Goal: Task Accomplishment & Management: Complete application form

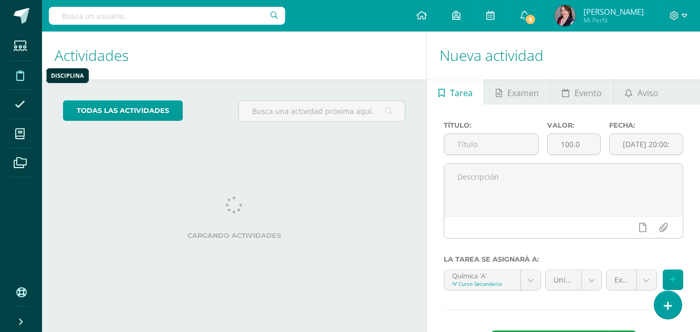
click at [22, 75] on icon at bounding box center [20, 75] width 8 height 11
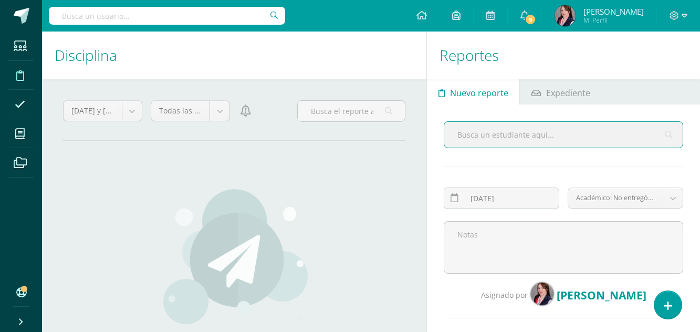
click at [521, 137] on input "text" at bounding box center [563, 135] width 238 height 26
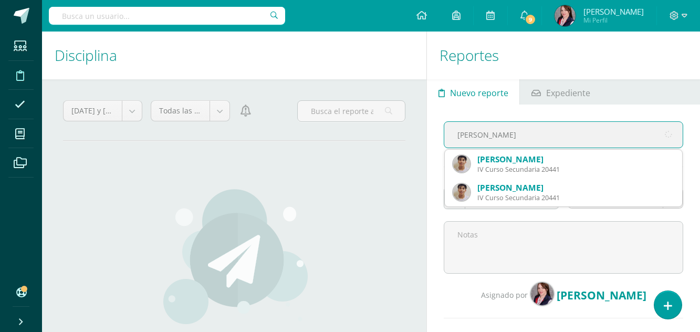
type input "Juan Luis Melgar"
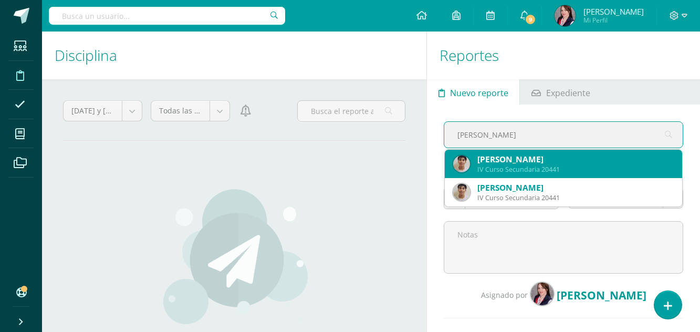
click at [525, 158] on div "Juan Luis Melgar Pedroza" at bounding box center [575, 159] width 196 height 11
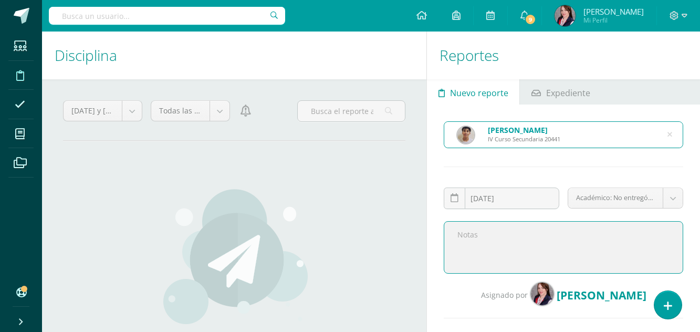
click at [473, 235] on textarea at bounding box center [563, 247] width 239 height 53
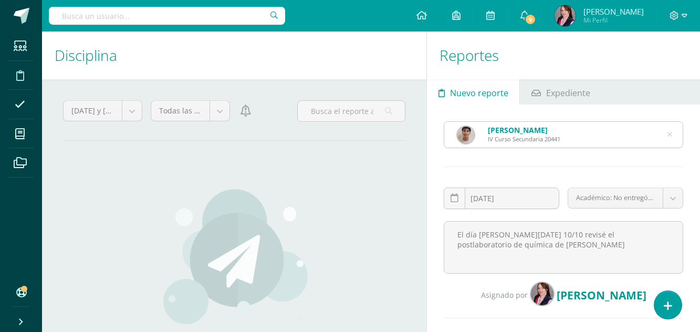
drag, startPoint x: 575, startPoint y: 235, endPoint x: 370, endPoint y: 178, distance: 212.8
click at [370, 178] on div "No hay reportes No se encontró ningún reporte disciplinario para esta categoría." at bounding box center [234, 289] width 310 height 244
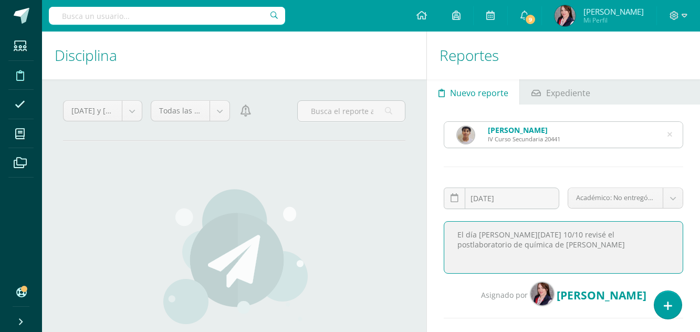
click at [569, 236] on textarea "El día de hoy 10/10 revisé el postlaboratorio de química de Juan Luis" at bounding box center [563, 247] width 239 height 53
click at [501, 245] on textarea "El día de hoy 10/10 revisé el post laboratorio de química de Juan Luis" at bounding box center [563, 247] width 239 height 53
type textarea "El día de hoy 10/10 revisé el post laboratorio de química de Juan Luis y se anu…"
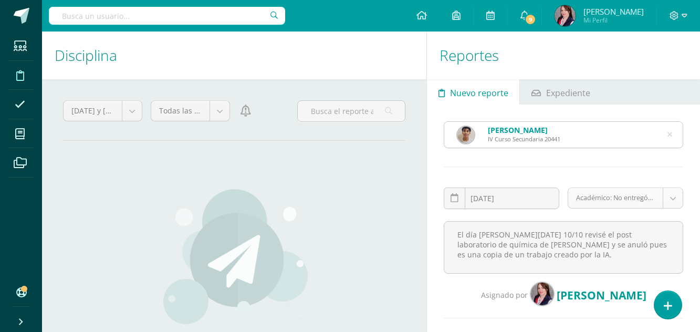
click at [675, 194] on body "Estudiantes Disciplina Asistencia Mis cursos Archivos Soporte Ayuda Reportar un…" at bounding box center [350, 166] width 700 height 332
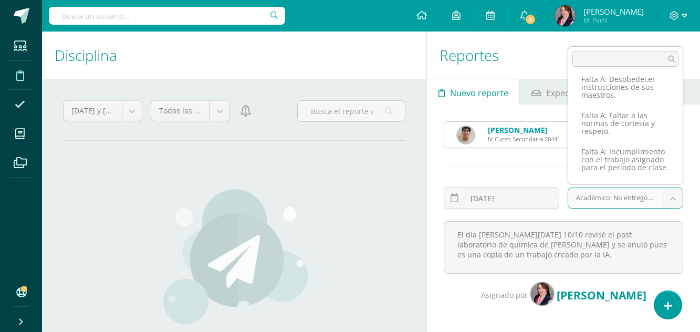
scroll to position [291, 0]
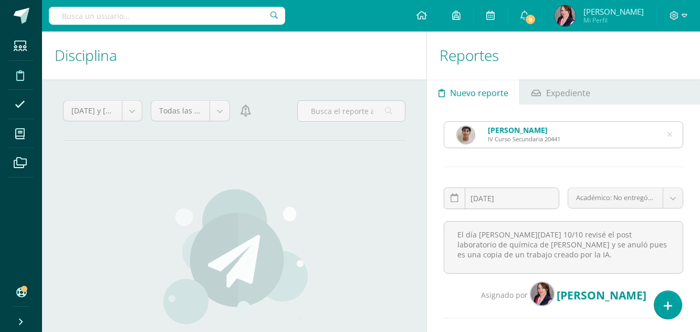
click at [477, 80] on body "Estudiantes Disciplina Asistencia Mis cursos Archivos Soporte Ayuda Reportar un…" at bounding box center [350, 166] width 700 height 332
drag, startPoint x: 477, startPoint y: 80, endPoint x: 637, endPoint y: 42, distance: 164.6
click at [637, 42] on h1 "Reportes" at bounding box center [564, 56] width 248 height 48
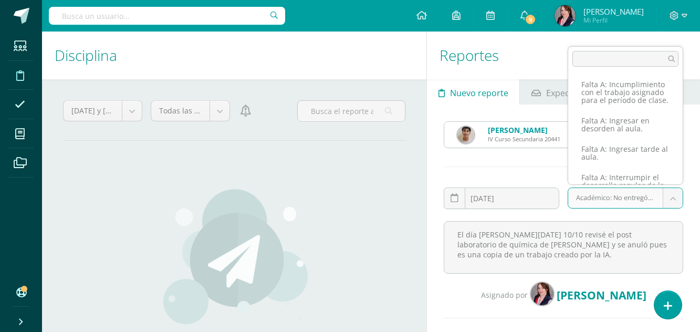
click at [674, 196] on body "Estudiantes Disciplina Asistencia Mis cursos Archivos Soporte Ayuda Reportar un…" at bounding box center [350, 166] width 700 height 332
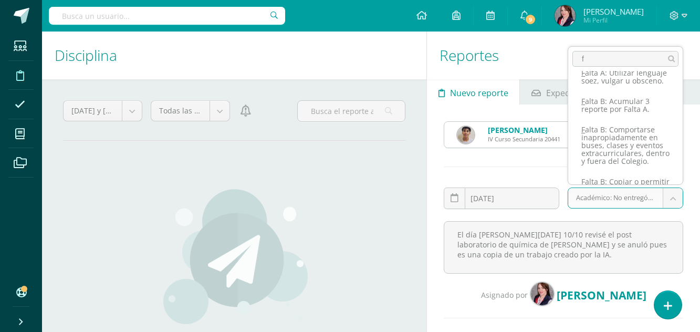
scroll to position [0, 0]
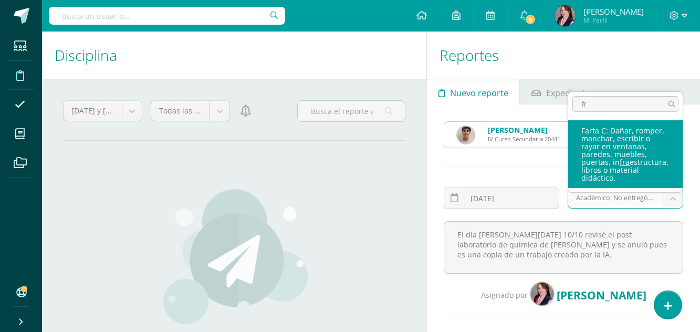
type input "f"
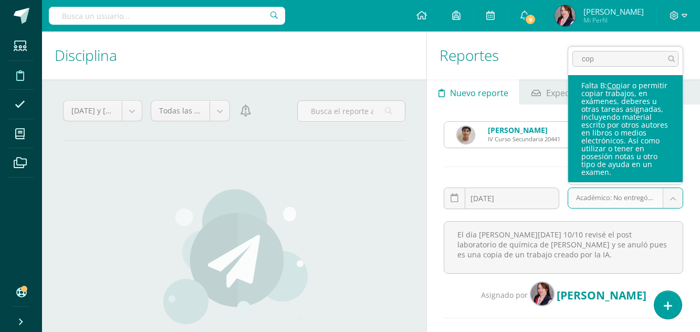
type input "cop"
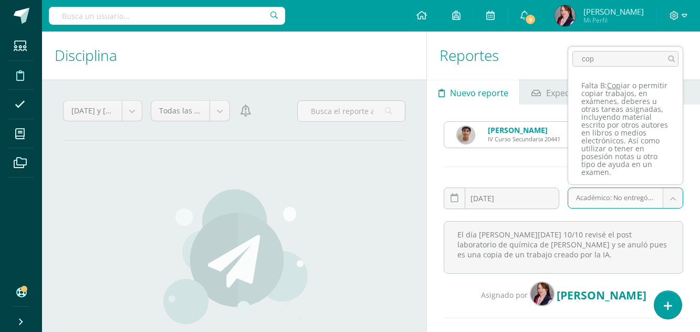
select select "184"
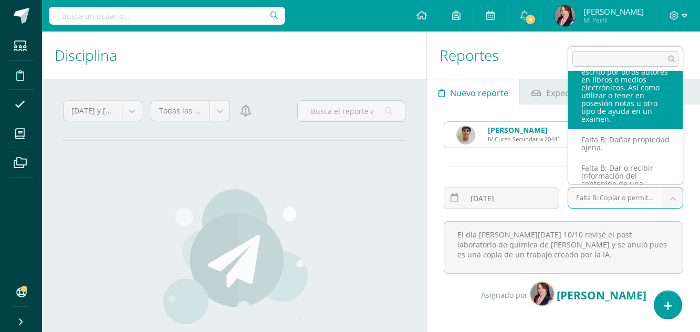
click at [675, 192] on body "Estudiantes Disciplina Asistencia Mis cursos Archivos Soporte Ayuda Reportar un…" at bounding box center [350, 166] width 700 height 332
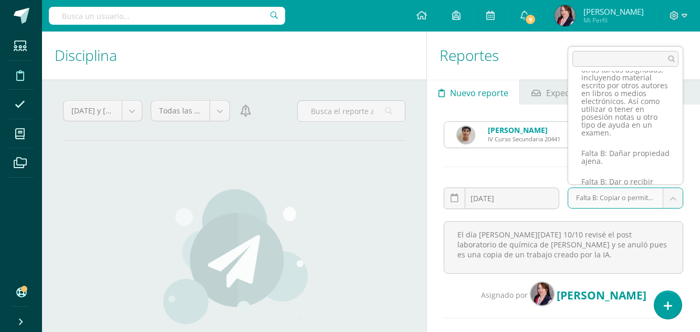
scroll to position [1299, 0]
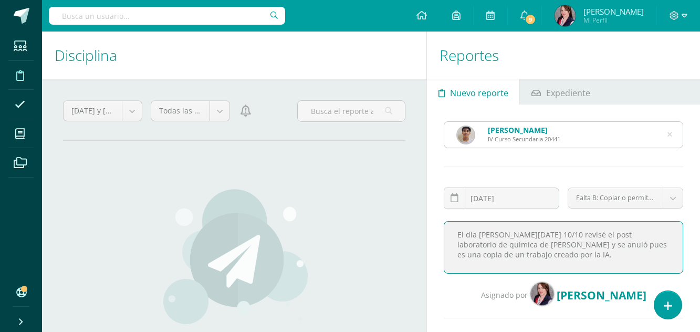
drag, startPoint x: 456, startPoint y: 235, endPoint x: 501, endPoint y: 257, distance: 49.8
click at [501, 257] on textarea "El día [PERSON_NAME][DATE] 10/10 revisé el post laboratorio de química de [PERS…" at bounding box center [563, 247] width 239 height 53
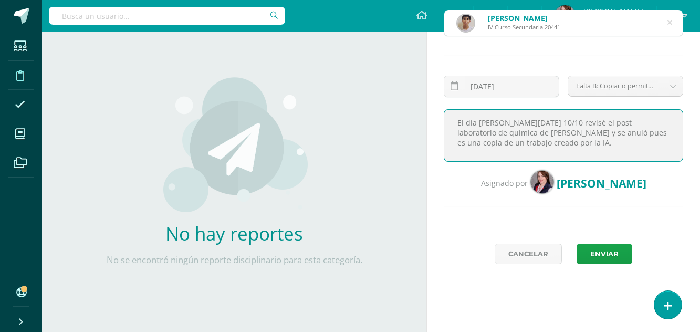
scroll to position [116, 0]
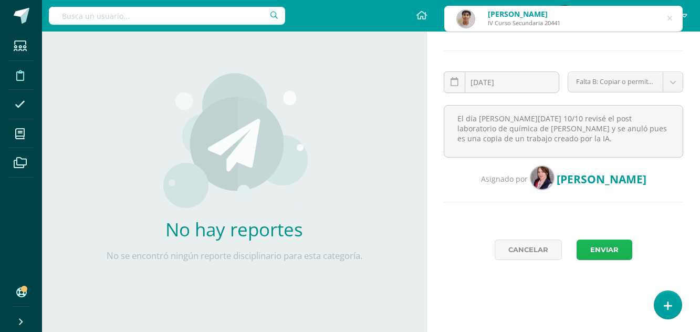
click at [600, 249] on button "Enviar" at bounding box center [605, 249] width 56 height 20
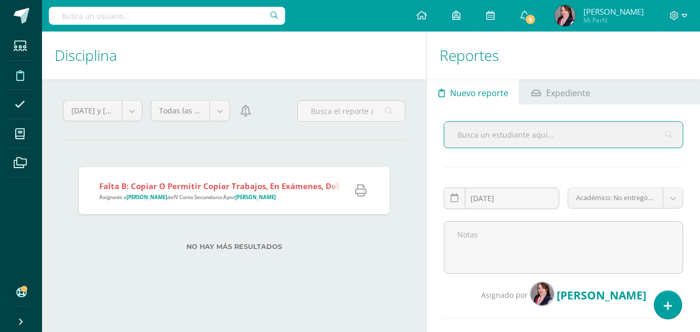
click at [508, 135] on input "text" at bounding box center [563, 135] width 238 height 26
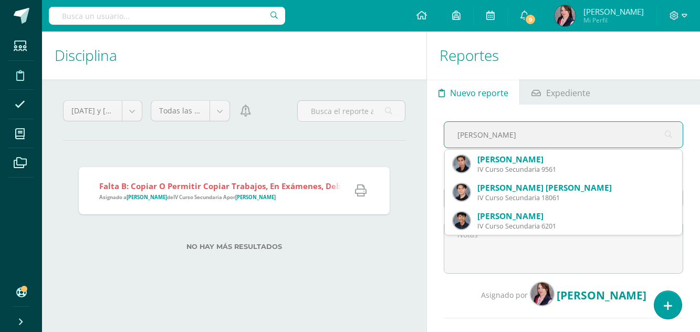
type input "David Juá"
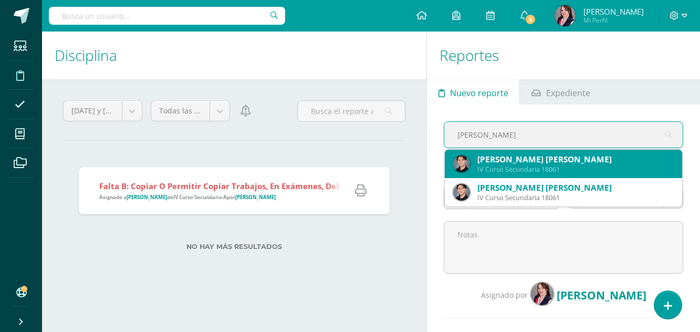
click at [517, 164] on div "Brandon David Ricardo Juárez Recinos" at bounding box center [575, 159] width 196 height 11
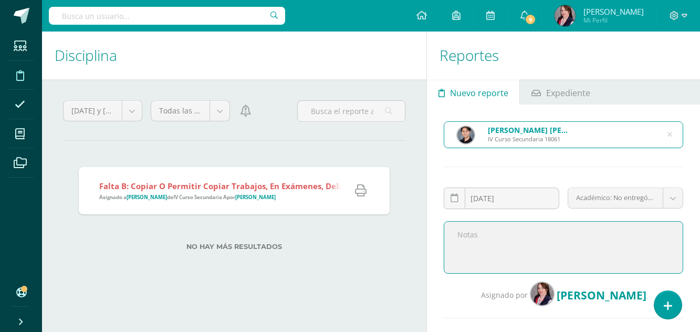
click at [507, 236] on textarea at bounding box center [563, 247] width 239 height 53
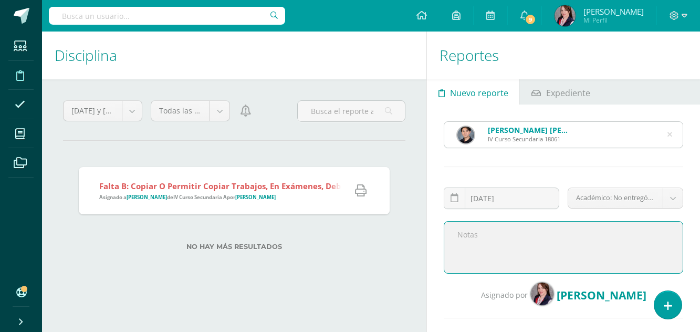
paste textarea "El día de hoy 10/10 revisé el post laboratorio de química de Juan Luis y se anu…"
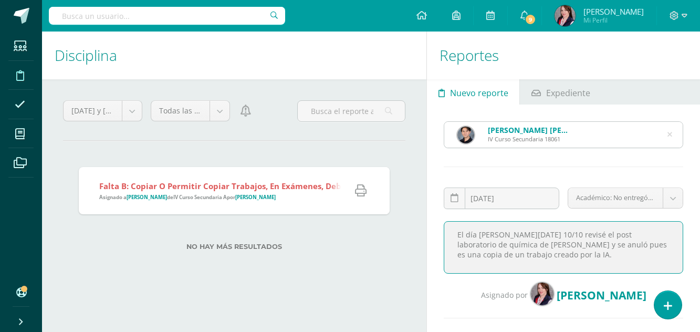
drag, startPoint x: 456, startPoint y: 247, endPoint x: 489, endPoint y: 247, distance: 33.1
click at [489, 247] on textarea "El día de hoy 10/10 revisé el post laboratorio de química de Juan Luis y se anu…" at bounding box center [563, 247] width 239 height 53
type textarea "El día [PERSON_NAME][DATE] 10/10 revisé el post laboratorio de química de [PERS…"
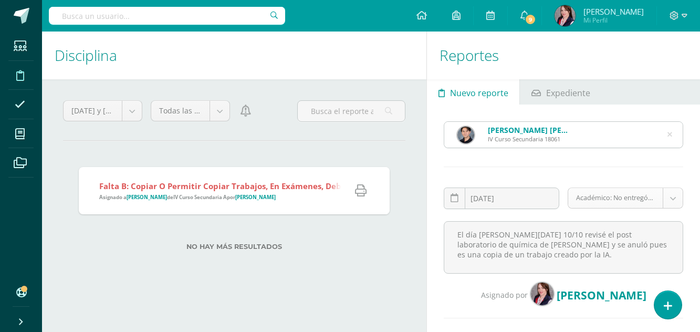
click at [674, 200] on body "Reporte asignado exitosamente Estudiantes Disciplina Asistencia Mis cursos Arch…" at bounding box center [350, 166] width 700 height 332
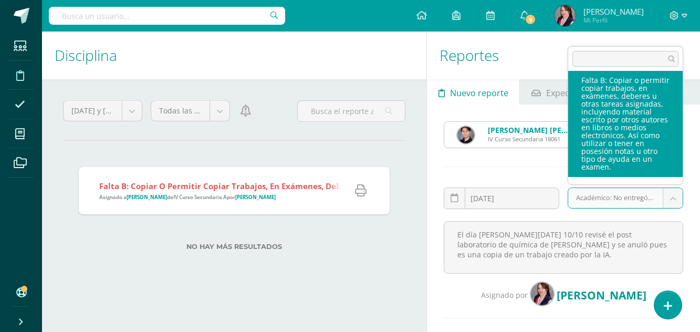
scroll to position [1299, 0]
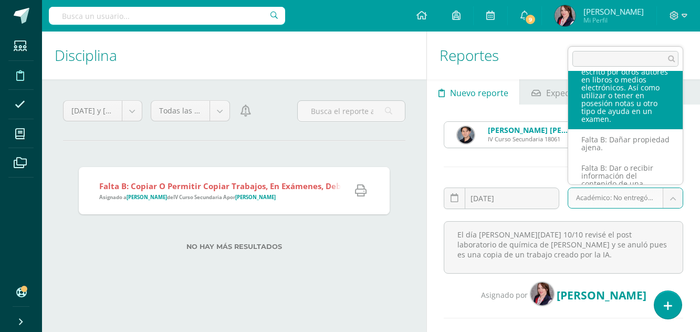
select select "184"
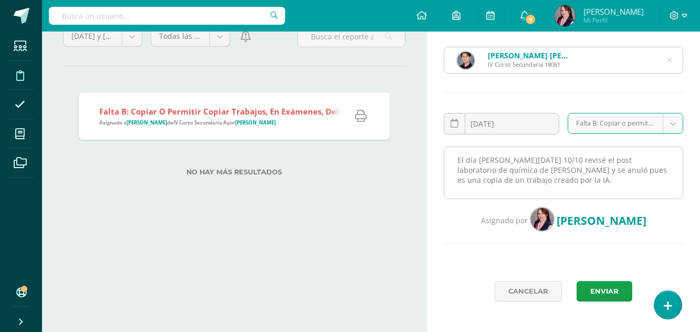
scroll to position [78, 0]
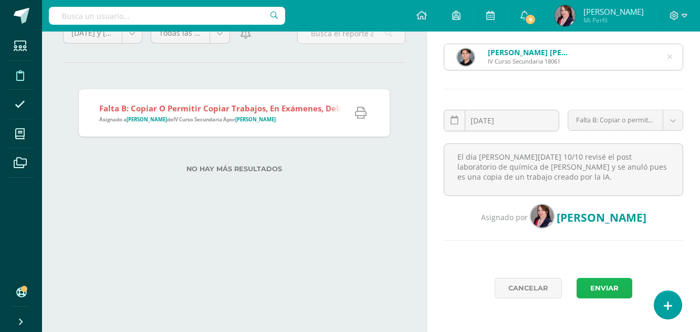
click at [602, 288] on button "Enviar" at bounding box center [605, 288] width 56 height 20
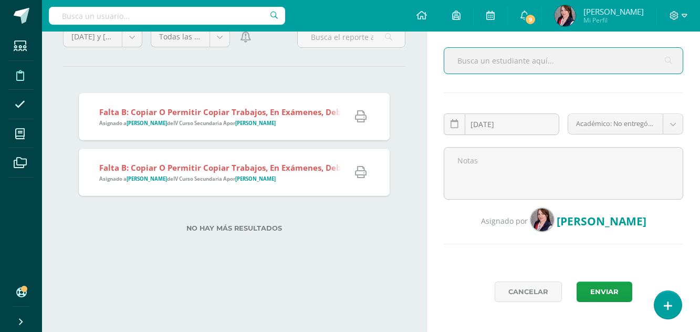
scroll to position [78, 0]
